Goal: Transaction & Acquisition: Purchase product/service

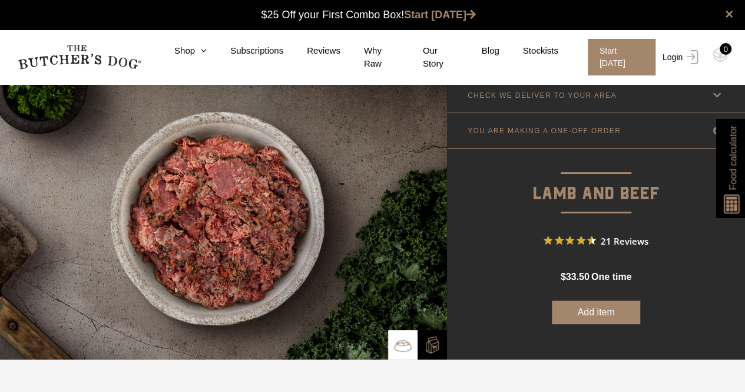
click at [671, 56] on link "Login" at bounding box center [679, 57] width 38 height 37
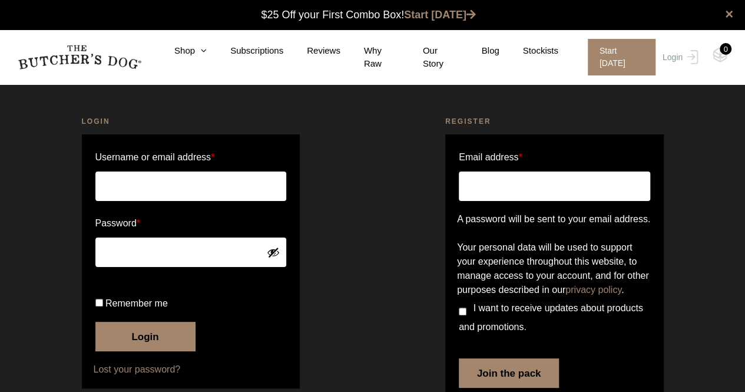
click at [233, 178] on input "Username or email address *" at bounding box center [190, 185] width 191 height 29
type input "kev_serena@hotmail.com"
click at [95, 322] on button "Login" at bounding box center [145, 336] width 100 height 29
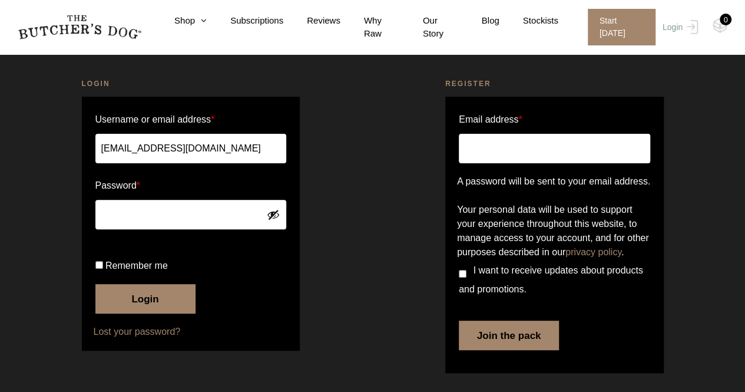
scroll to position [126, 0]
click at [154, 313] on button "Login" at bounding box center [145, 298] width 100 height 29
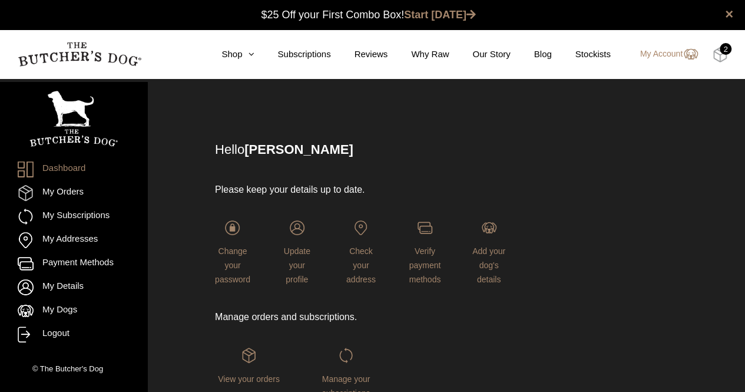
click at [719, 55] on img at bounding box center [720, 54] width 15 height 15
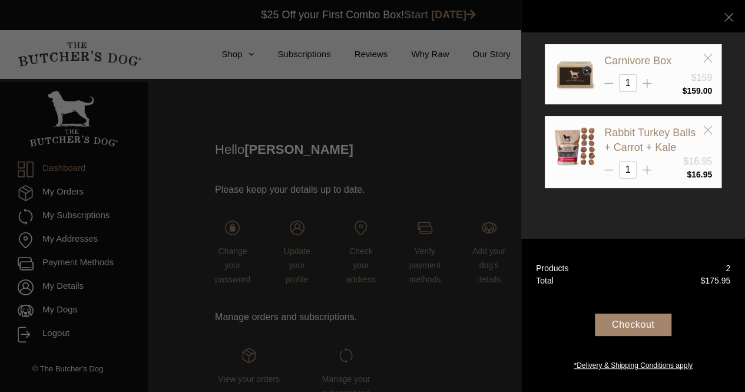
click at [653, 325] on div "Checkout" at bounding box center [633, 324] width 77 height 22
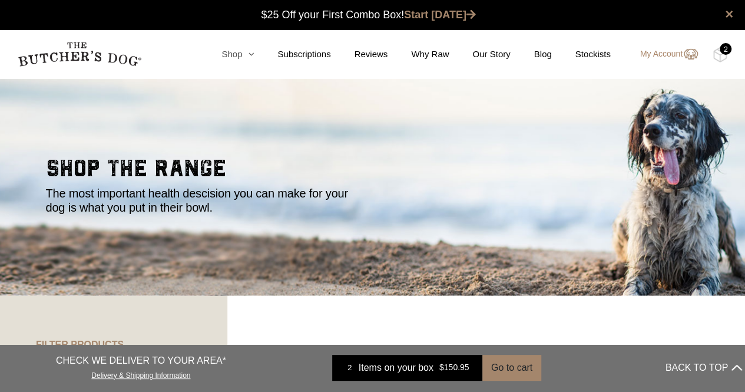
click at [241, 56] on link "Shop" at bounding box center [226, 55] width 56 height 14
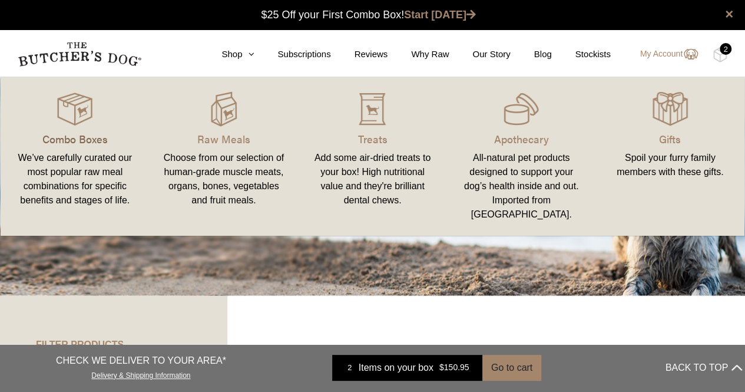
click at [78, 131] on p "Combo Boxes" at bounding box center [75, 139] width 121 height 16
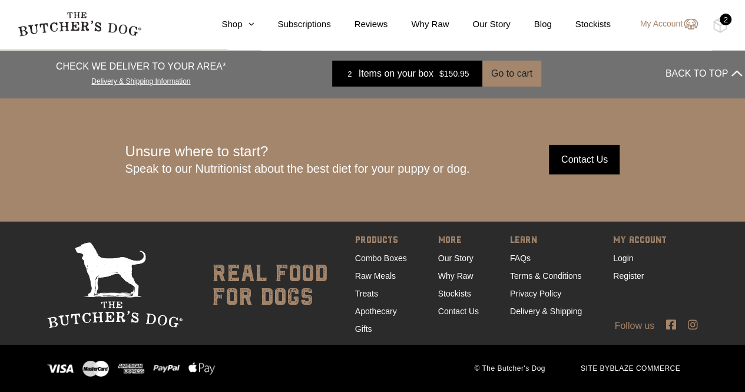
scroll to position [1769, 0]
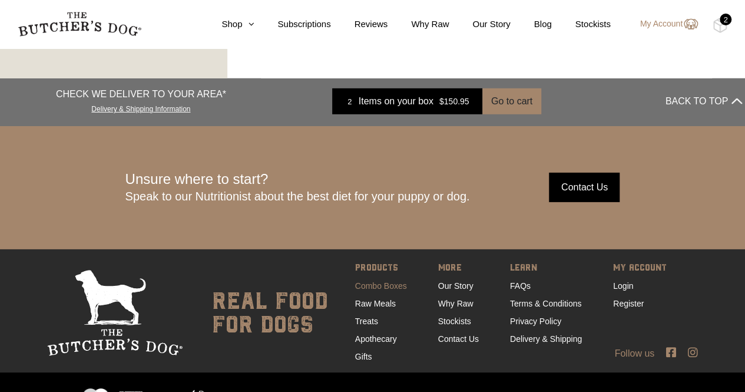
click at [385, 287] on link "Combo Boxes" at bounding box center [381, 285] width 52 height 9
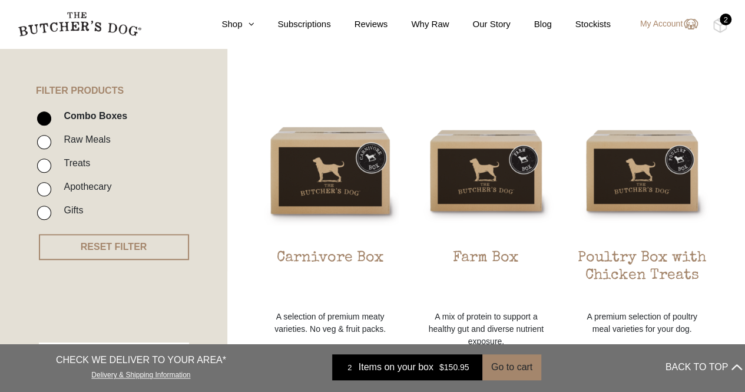
scroll to position [357, 0]
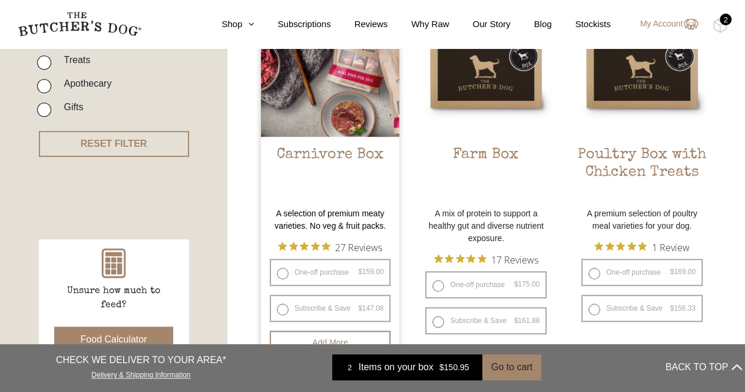
click at [339, 125] on img at bounding box center [330, 67] width 139 height 139
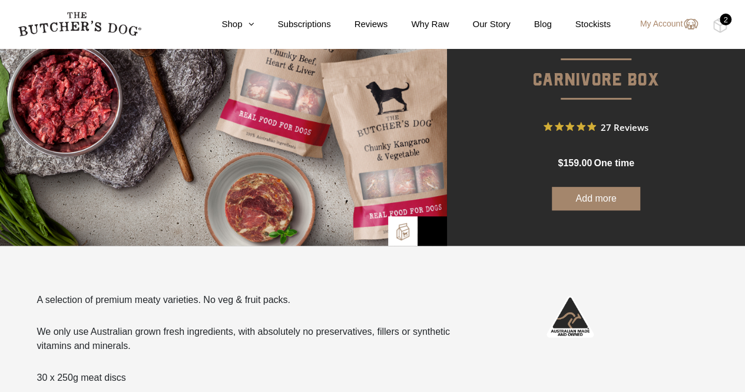
scroll to position [114, 0]
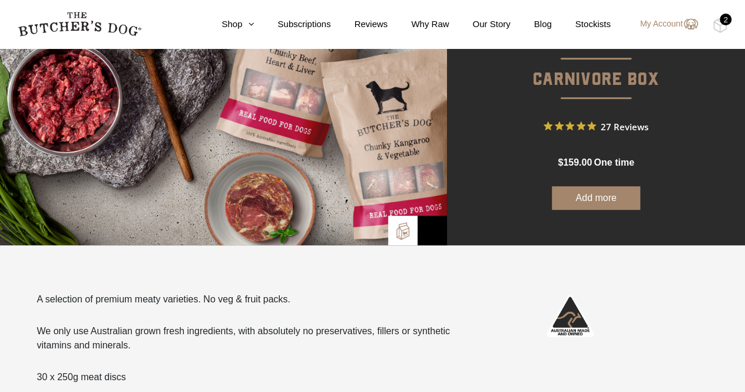
click at [619, 126] on span "27 Reviews" at bounding box center [625, 126] width 48 height 18
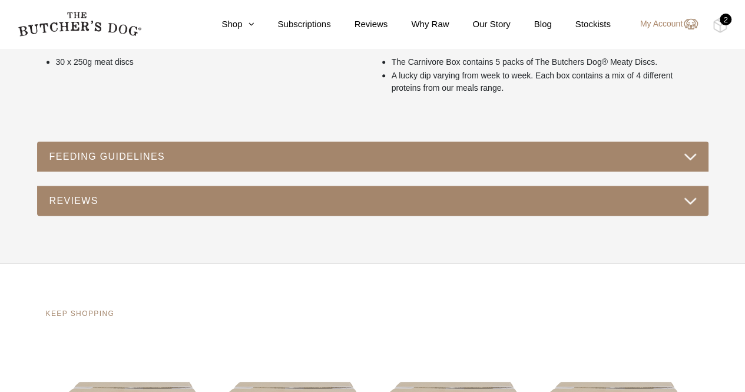
scroll to position [536, 0]
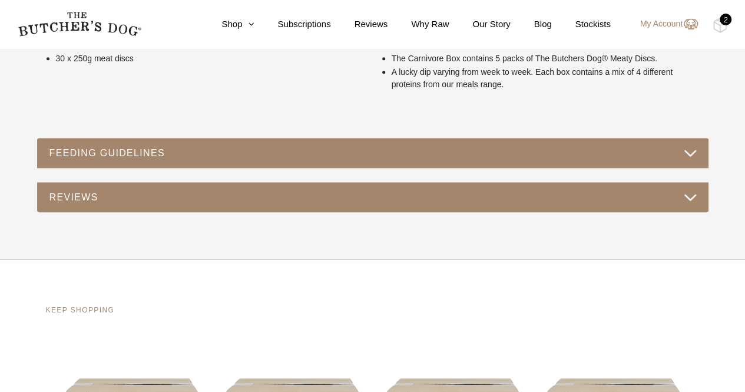
click at [689, 154] on button "FEEDING GUIDELINES" at bounding box center [373, 153] width 648 height 16
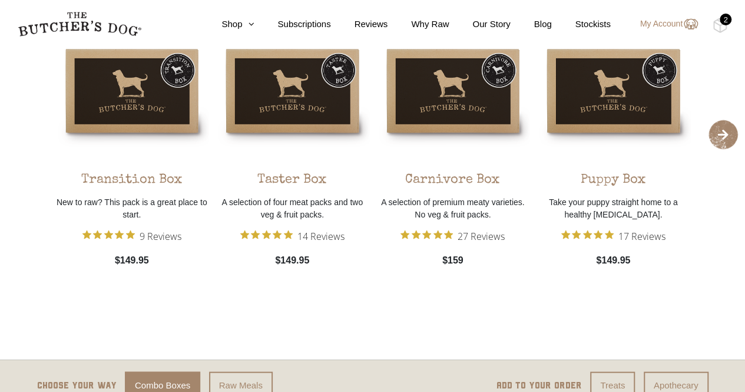
scroll to position [1086, 0]
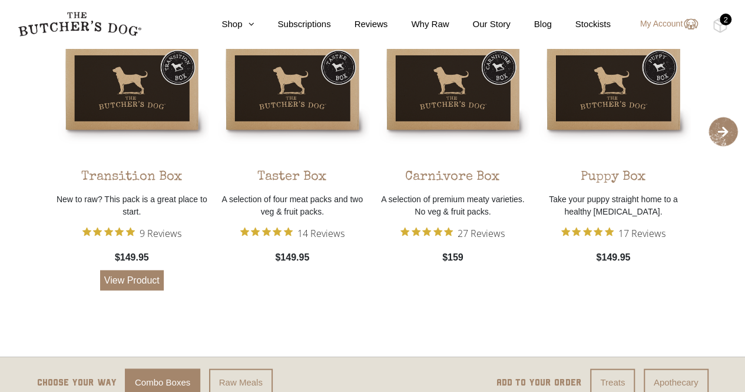
click at [142, 123] on img at bounding box center [132, 81] width 155 height 155
click at [133, 276] on link "View Product" at bounding box center [132, 280] width 64 height 20
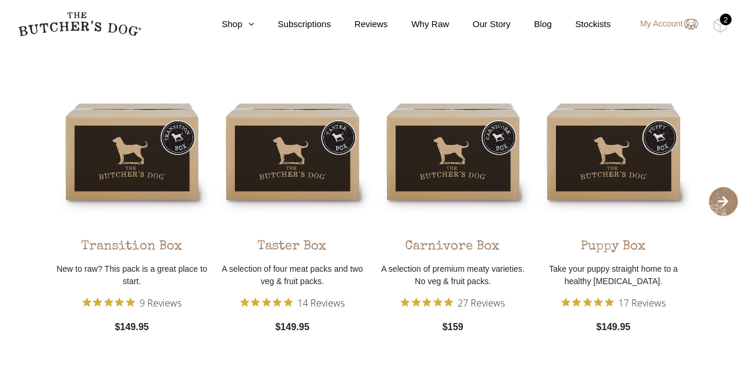
scroll to position [2162, 0]
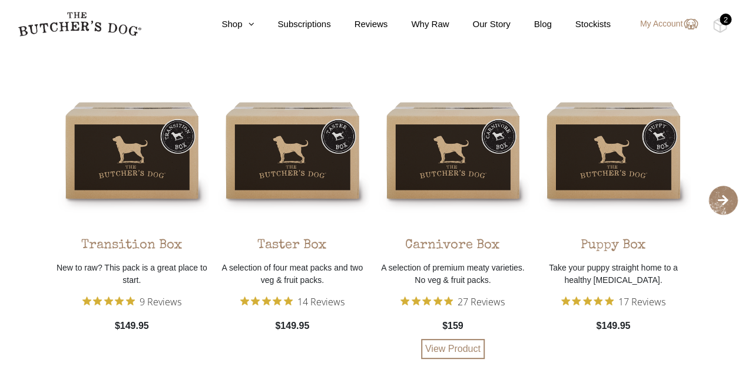
click at [432, 242] on div "Carnivore Box" at bounding box center [452, 241] width 95 height 28
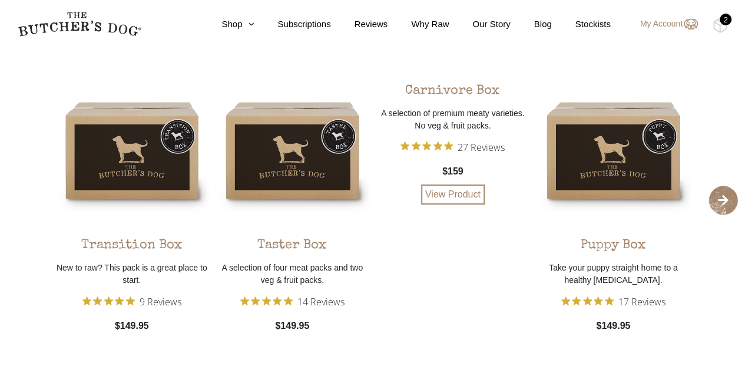
click at [448, 177] on div "Carnivore Box A selection of premium meaty varieties. No veg & fruit packs. 27 …" at bounding box center [453, 138] width 155 height 131
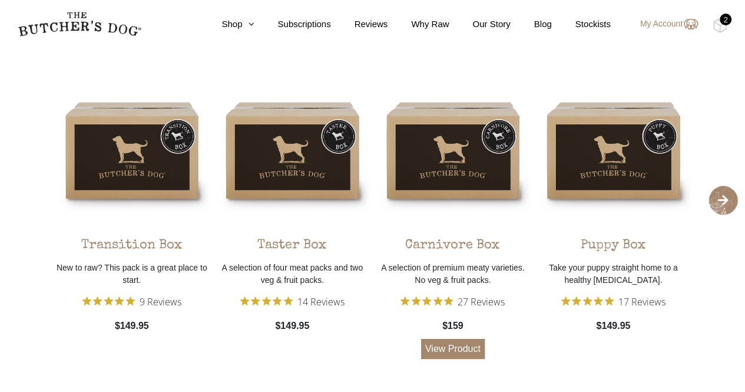
click at [449, 351] on link "View Product" at bounding box center [453, 349] width 64 height 20
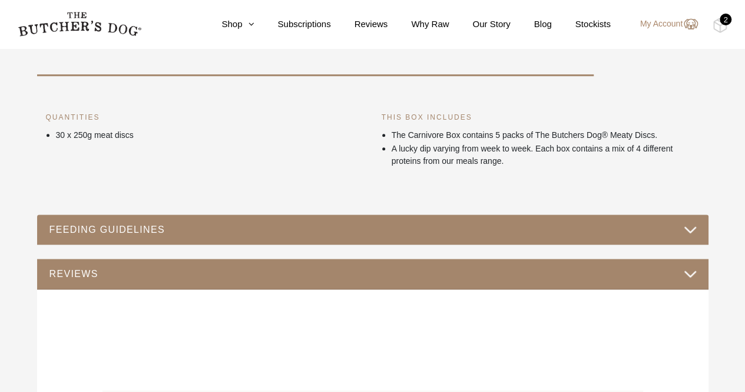
scroll to position [460, 0]
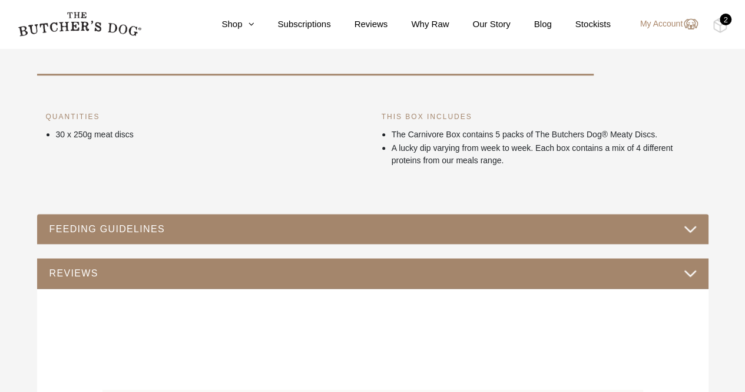
click at [607, 281] on div "REVIEWS" at bounding box center [373, 273] width 672 height 31
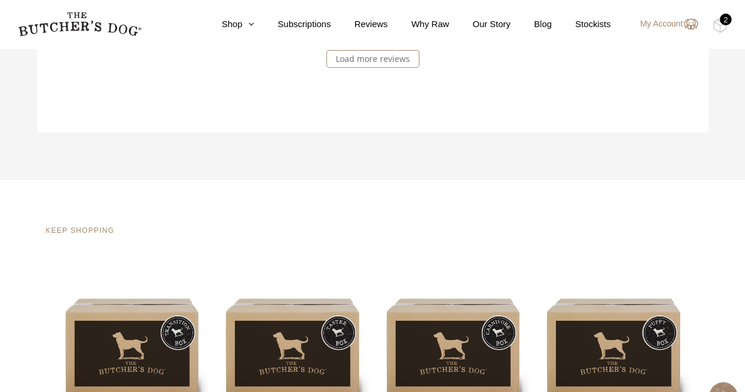
scroll to position [1965, 0]
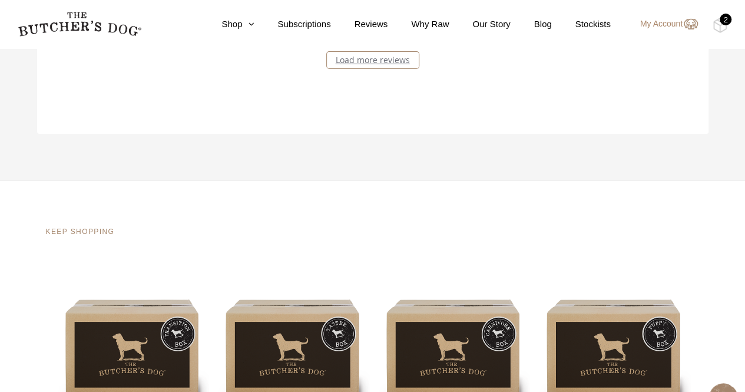
click at [394, 57] on link "Load more reviews" at bounding box center [372, 60] width 93 height 18
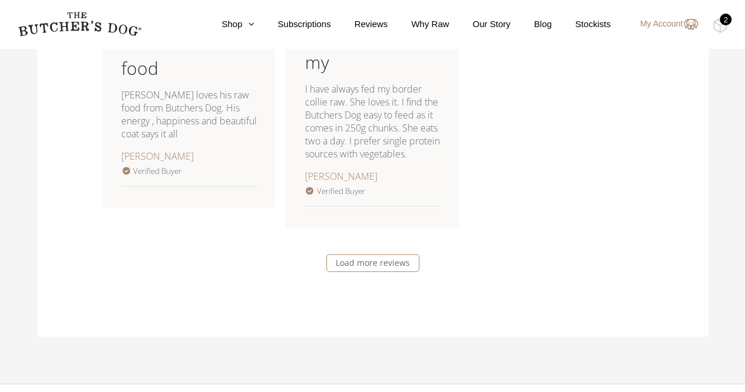
scroll to position [2431, 0]
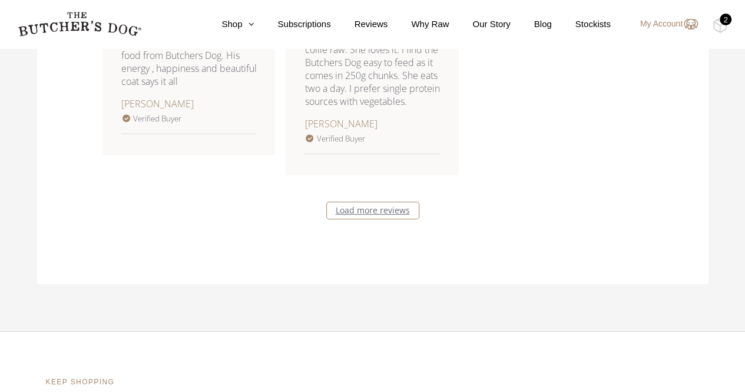
click at [392, 211] on link "Load more reviews" at bounding box center [372, 210] width 93 height 18
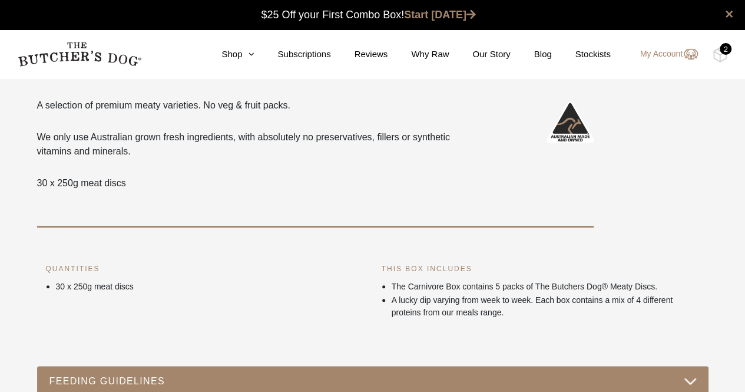
scroll to position [0, 0]
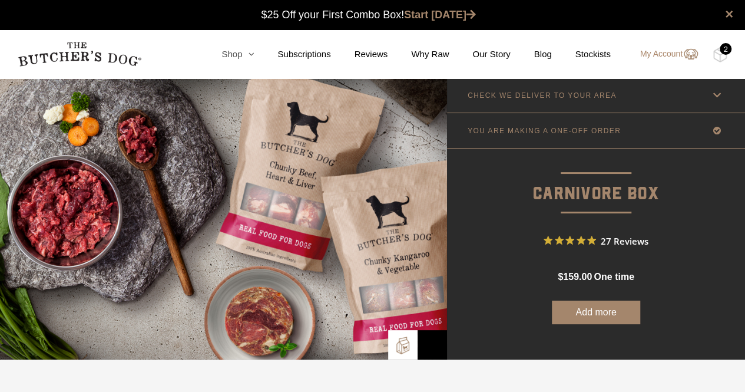
click at [250, 53] on icon at bounding box center [248, 53] width 12 height 9
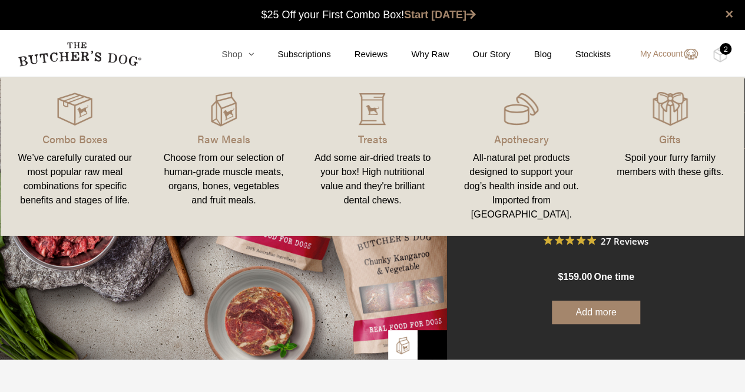
click at [244, 54] on link "Shop" at bounding box center [226, 55] width 56 height 14
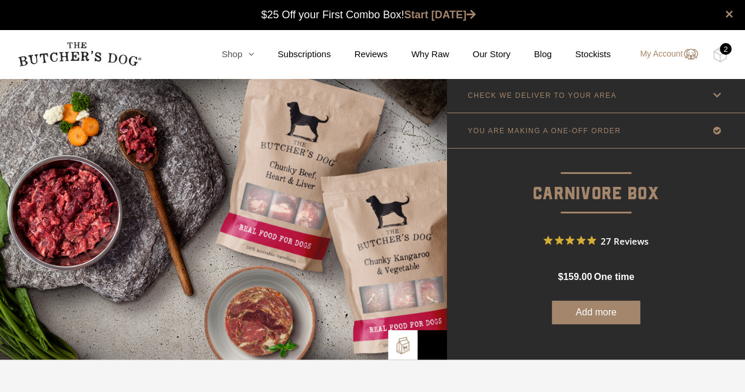
click at [244, 54] on link "Shop" at bounding box center [226, 55] width 56 height 14
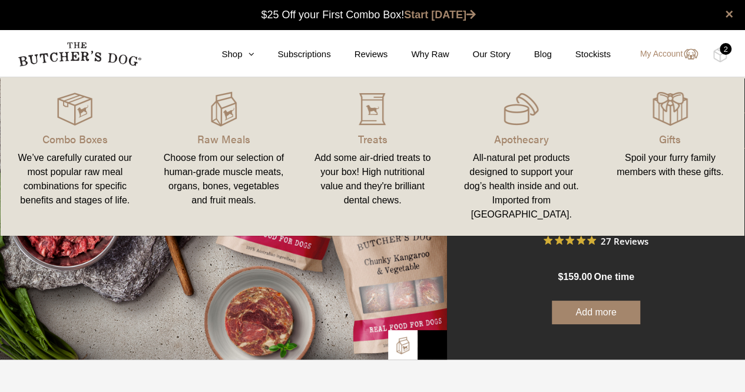
click at [235, 158] on div "Choose from our selection of human-grade muscle meats, organs, bones, vegetable…" at bounding box center [224, 179] width 121 height 57
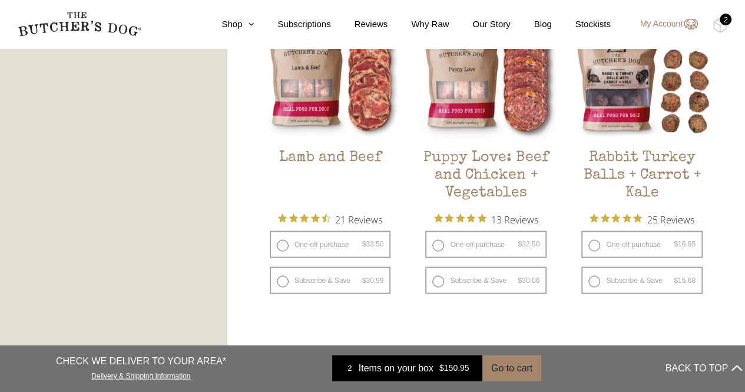
scroll to position [1072, 0]
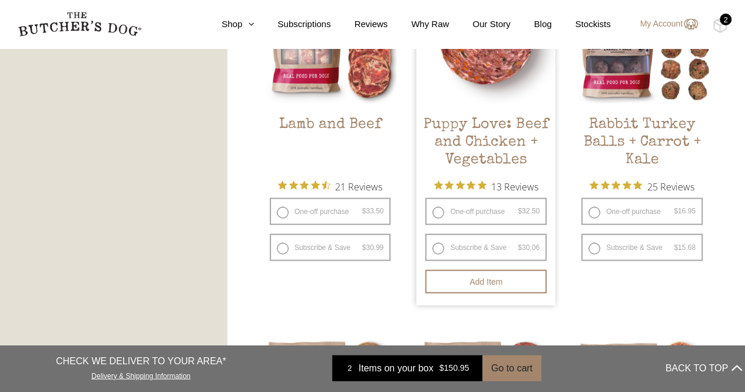
click at [437, 213] on label "One-off purchase $ 32.50 — or subscribe and save 7.5%" at bounding box center [485, 210] width 121 height 27
radio input "true"
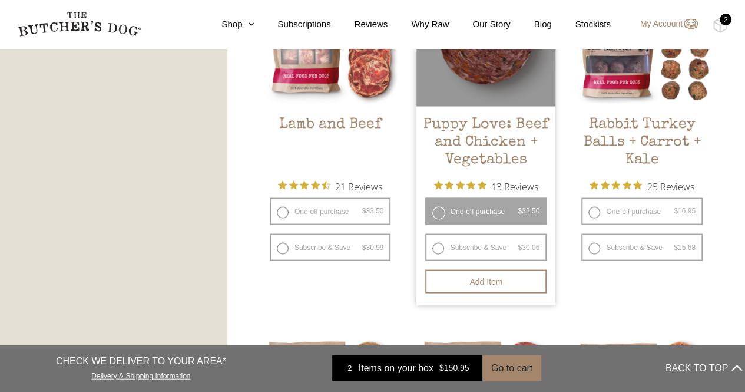
click at [441, 213] on label "One-off purchase $ 32.50 — or subscribe and save 7.5%" at bounding box center [485, 210] width 121 height 27
click at [483, 282] on button "Add item" at bounding box center [485, 281] width 121 height 24
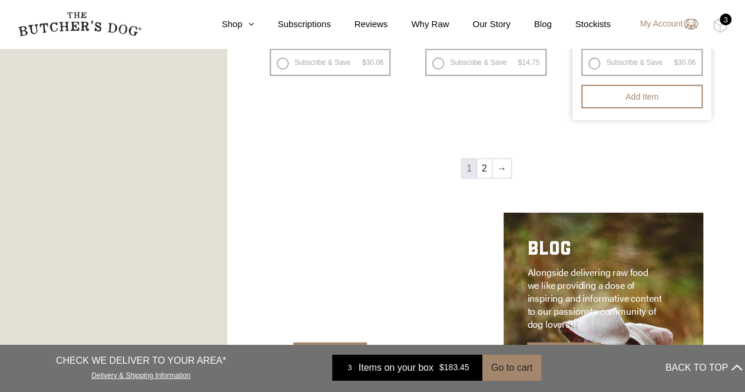
scroll to position [1631, 0]
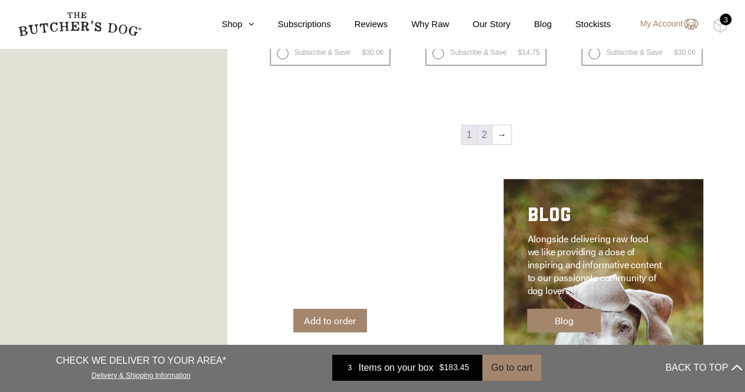
click at [488, 131] on link "2" at bounding box center [484, 134] width 15 height 19
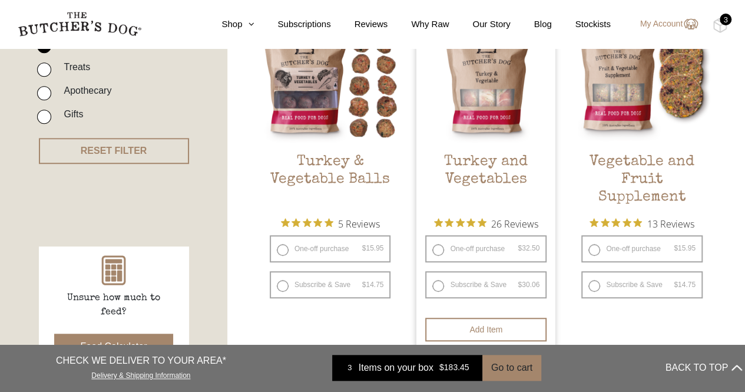
scroll to position [351, 0]
click at [437, 248] on label "One-off purchase $ 32.50 — or subscribe and save 7.5%" at bounding box center [485, 247] width 121 height 27
radio input "true"
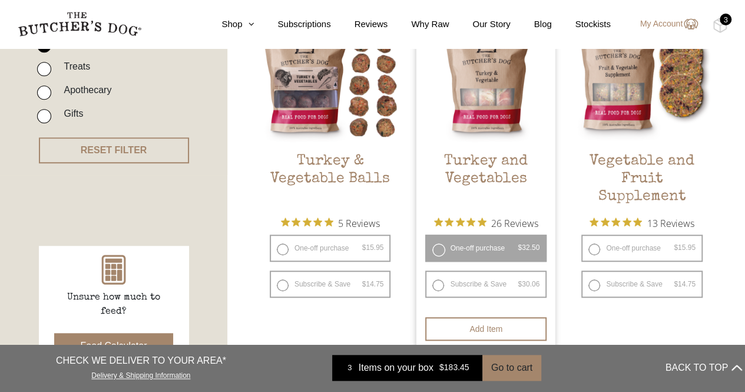
click at [437, 248] on label "One-off purchase $ 32.50 — or subscribe and save 7.5%" at bounding box center [485, 247] width 121 height 27
click at [448, 218] on icon "Rated 4.9 out of 5 stars from 26 reviews. Jump to reviews." at bounding box center [449, 221] width 9 height 9
click at [482, 87] on img at bounding box center [485, 73] width 139 height 139
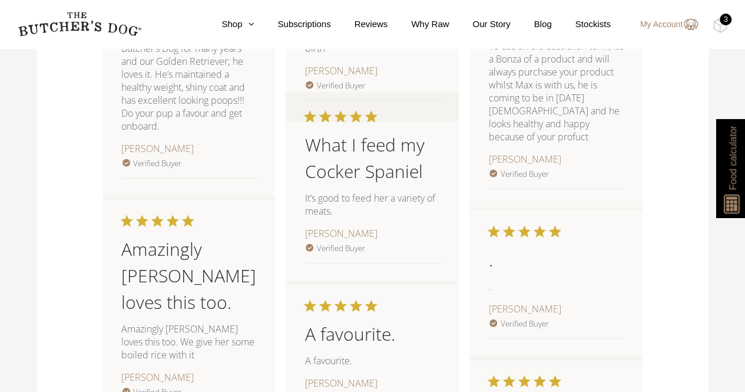
scroll to position [1653, 0]
